Goal: Information Seeking & Learning: Learn about a topic

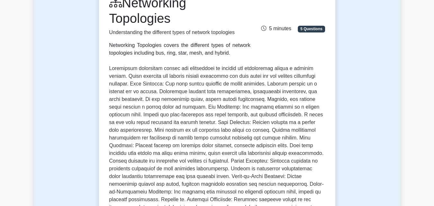
scroll to position [96, 0]
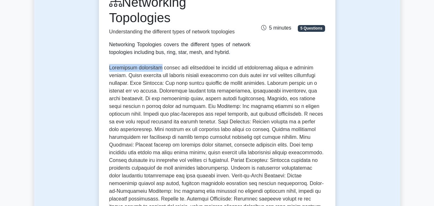
drag, startPoint x: 110, startPoint y: 68, endPoint x: 161, endPoint y: 69, distance: 50.8
click at [161, 69] on p at bounding box center [217, 149] width 216 height 170
copy p "Networking topologies"
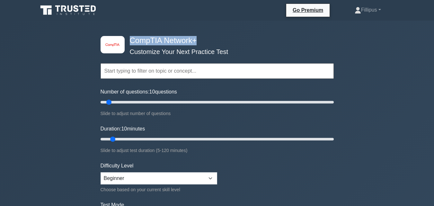
drag, startPoint x: 131, startPoint y: 41, endPoint x: 198, endPoint y: 41, distance: 67.8
click at [198, 41] on h4 "CompTIA Network+" at bounding box center [214, 40] width 175 height 9
copy h4 "CompTIA Network+"
